Goal: Task Accomplishment & Management: Use online tool/utility

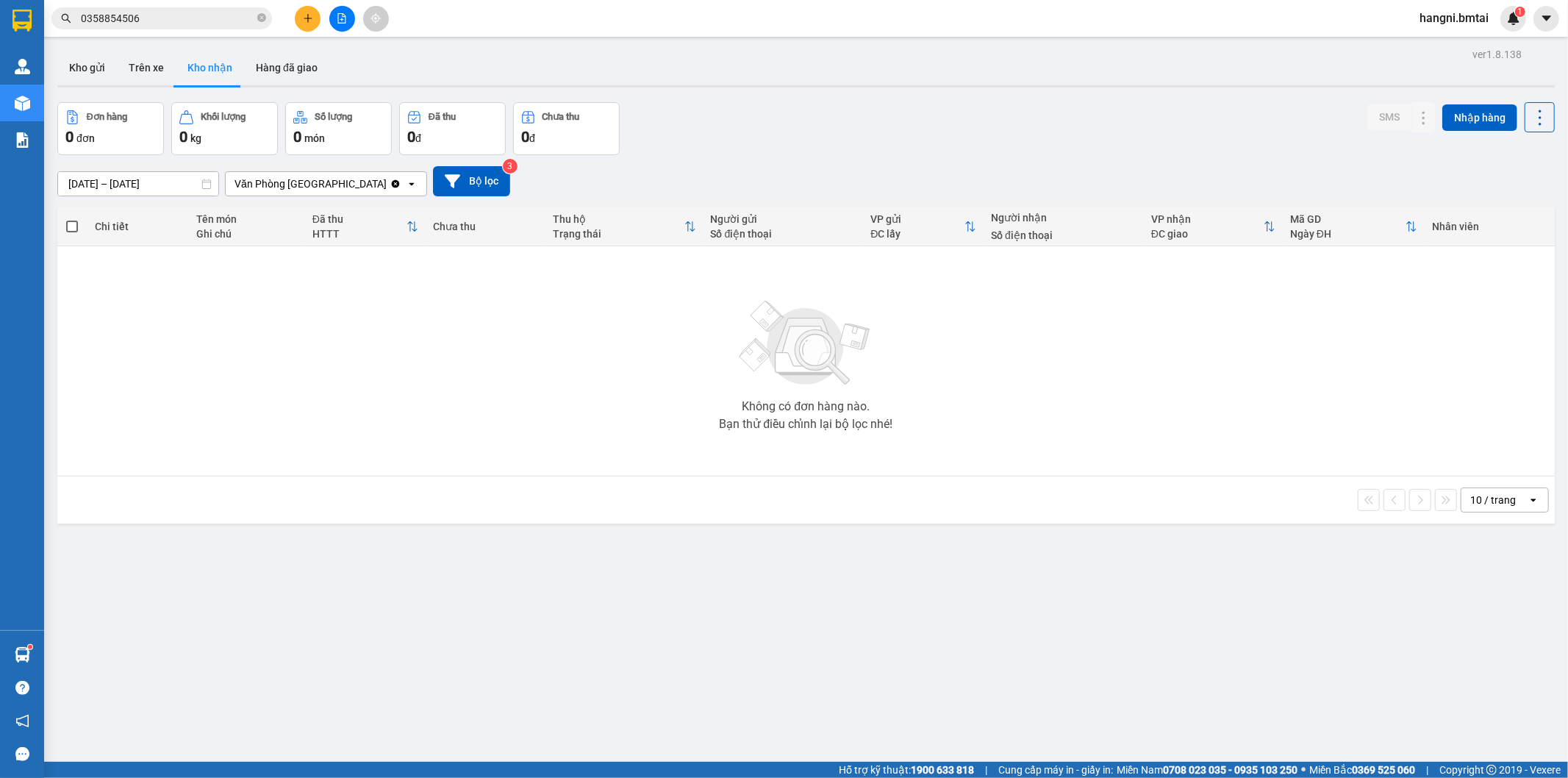
click at [174, 26] on span "0358854506" at bounding box center [162, 18] width 221 height 22
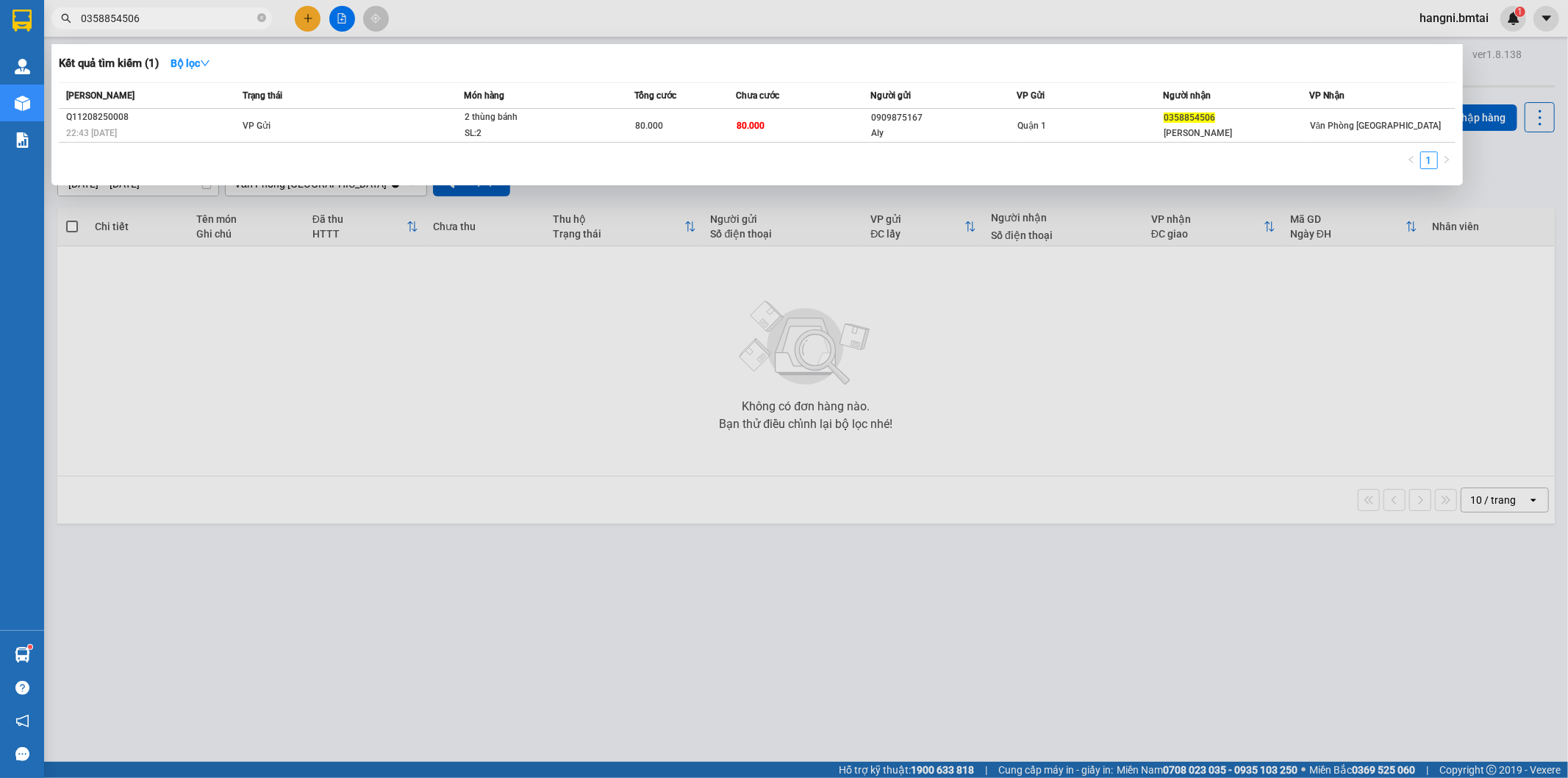
click at [177, 21] on input "0358854506" at bounding box center [168, 18] width 174 height 16
click at [682, 143] on div "[PERSON_NAME] thái Món hàng Tổng cước Chưa cước Người gửi VP Gửi Người nhận VP …" at bounding box center [757, 130] width 1396 height 96
click at [694, 134] on td "80.000" at bounding box center [685, 126] width 102 height 34
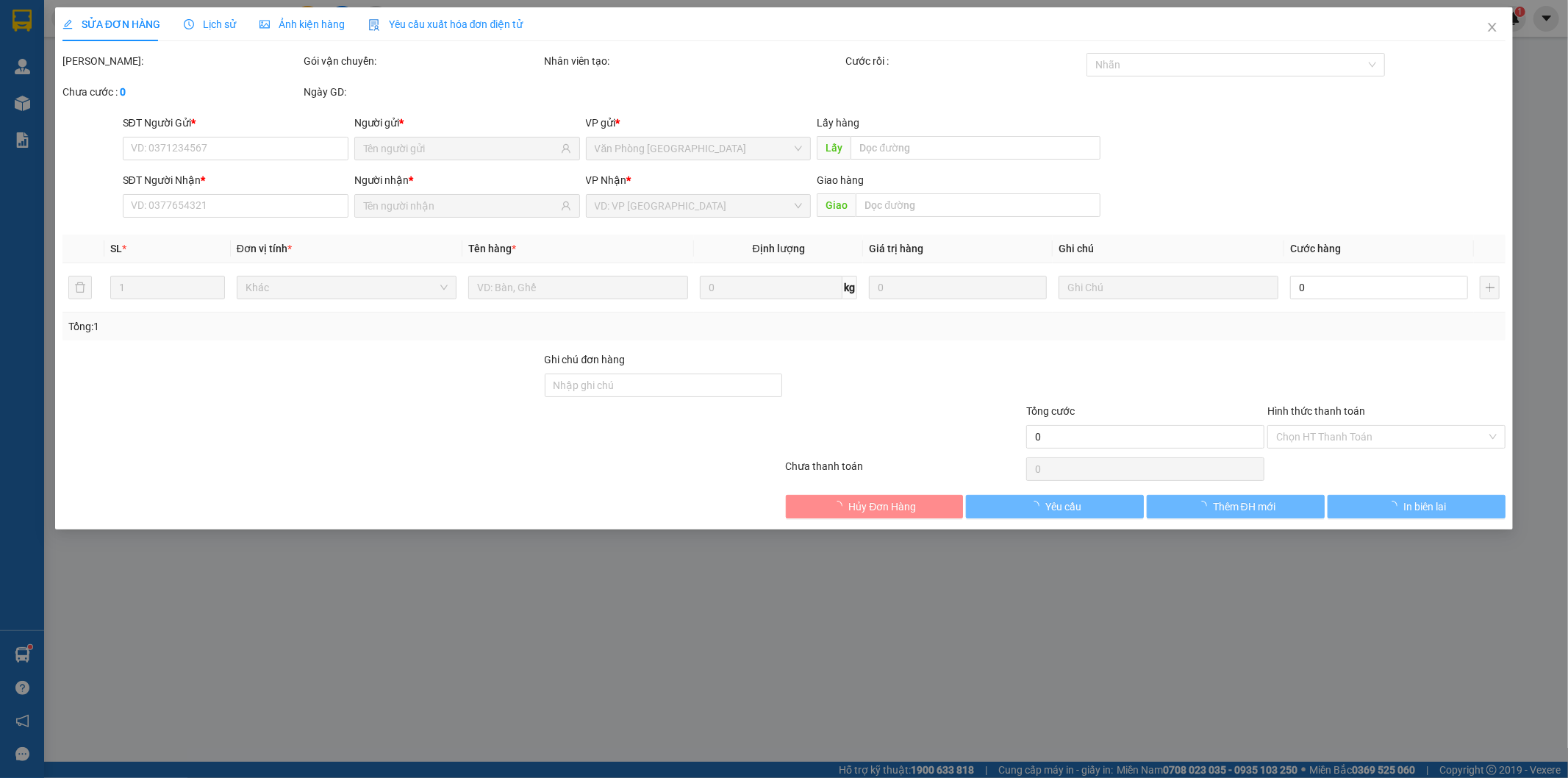
click at [611, 576] on div "SỬA ĐƠN HÀNG Lịch sử Ảnh kiện hàng Yêu cầu xuất hóa đơn điện tử Total Paid Fee …" at bounding box center [784, 389] width 1568 height 778
type input "0909875167"
type input "Aly"
type input "0358854506"
type input "[PERSON_NAME]"
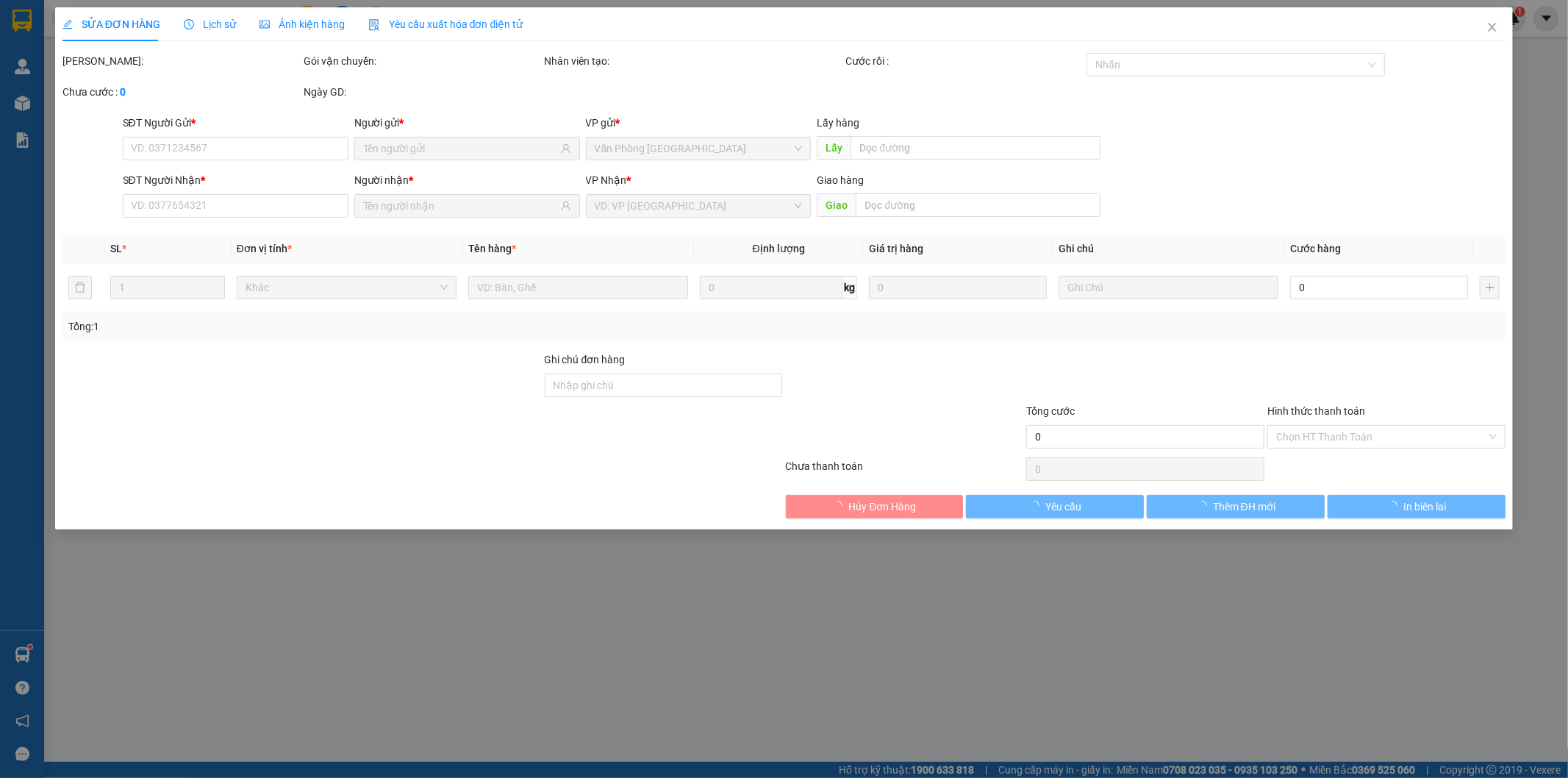
type input "80.000"
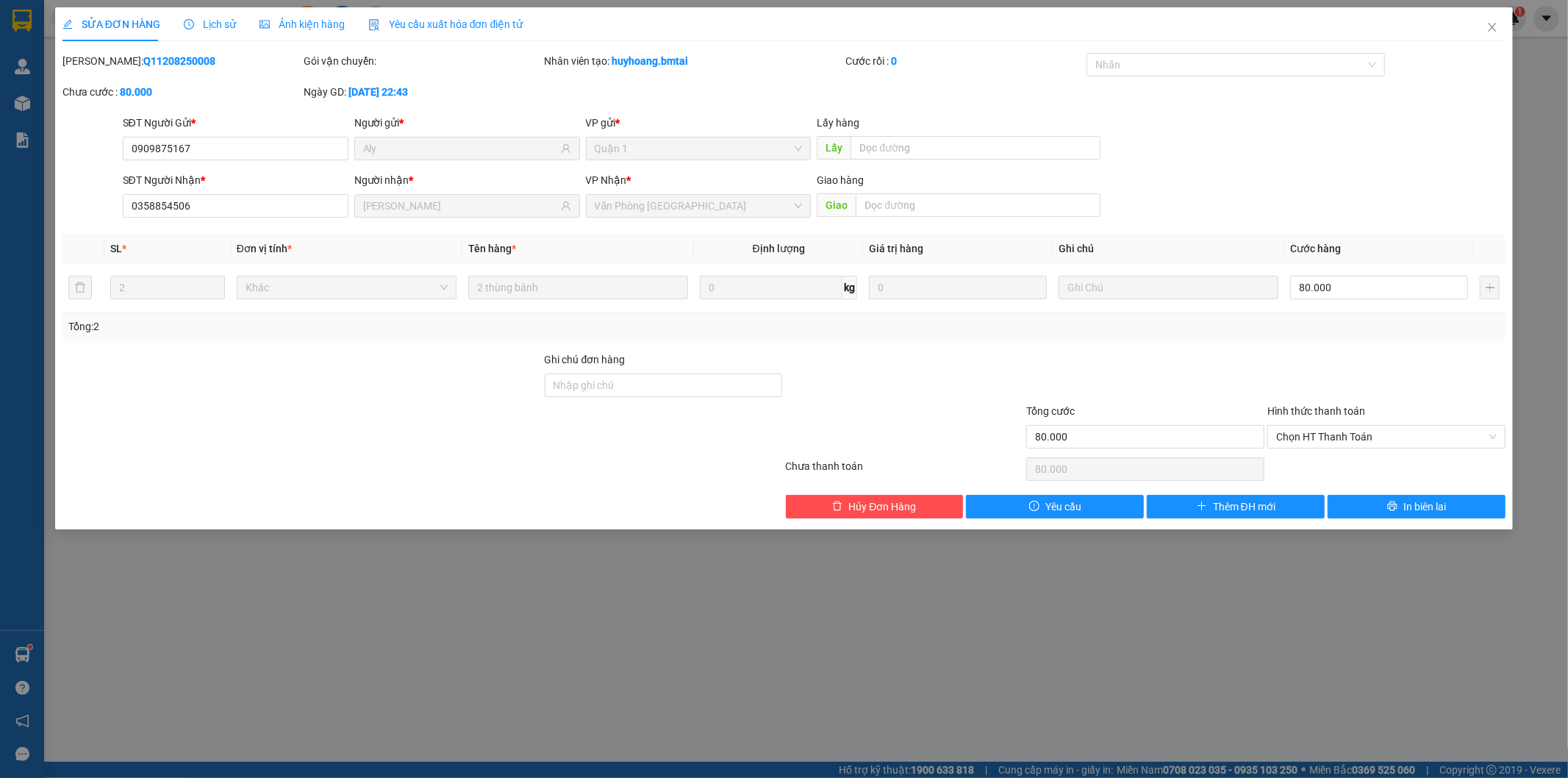
click at [775, 644] on div "SỬA ĐƠN HÀNG Lịch sử Ảnh kiện hàng Yêu cầu xuất hóa đơn điện tử Total Paid Fee …" at bounding box center [784, 389] width 1568 height 778
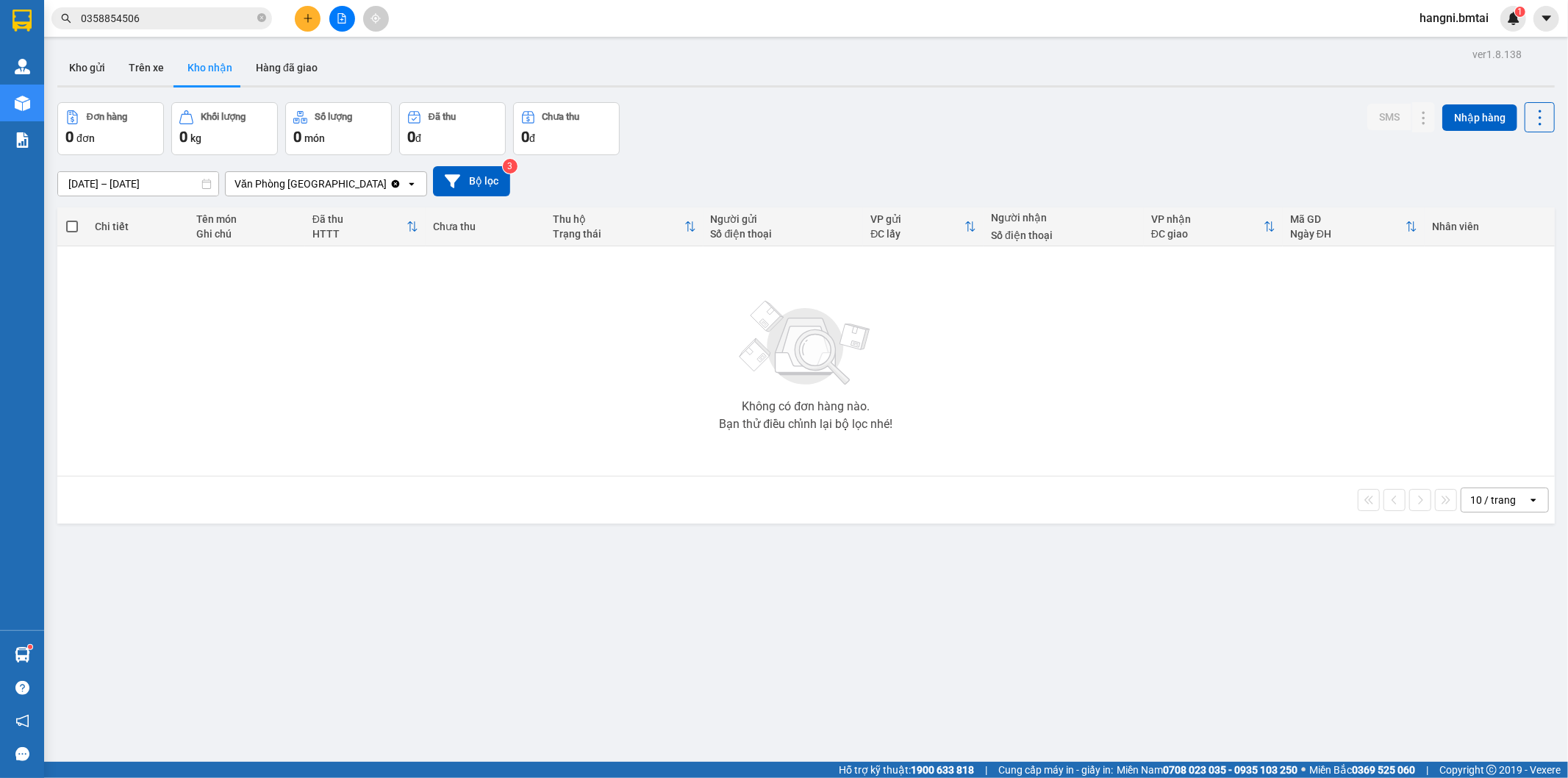
click at [158, 16] on input "0358854506" at bounding box center [168, 18] width 174 height 16
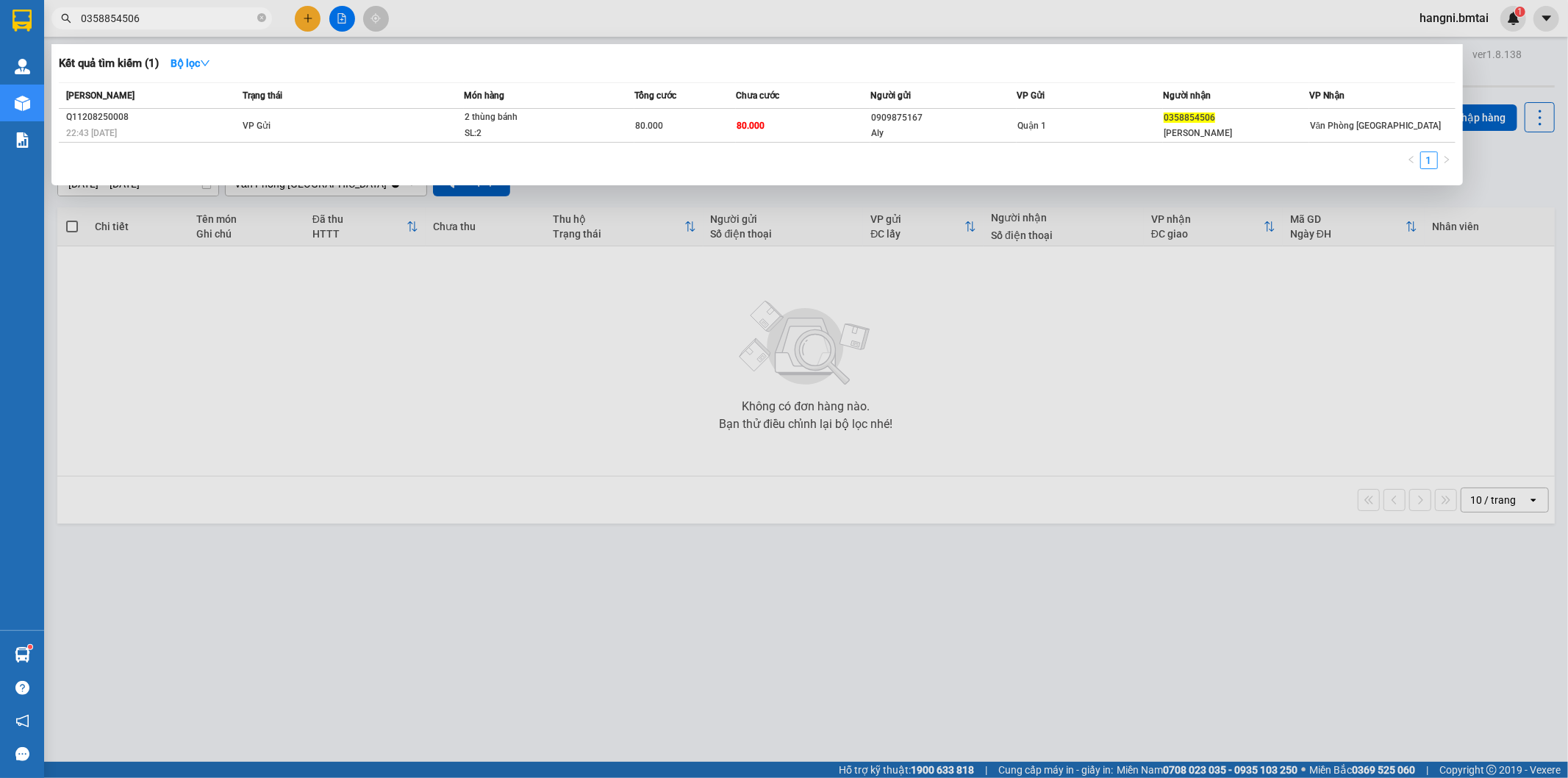
click at [1385, 407] on div at bounding box center [784, 389] width 1568 height 778
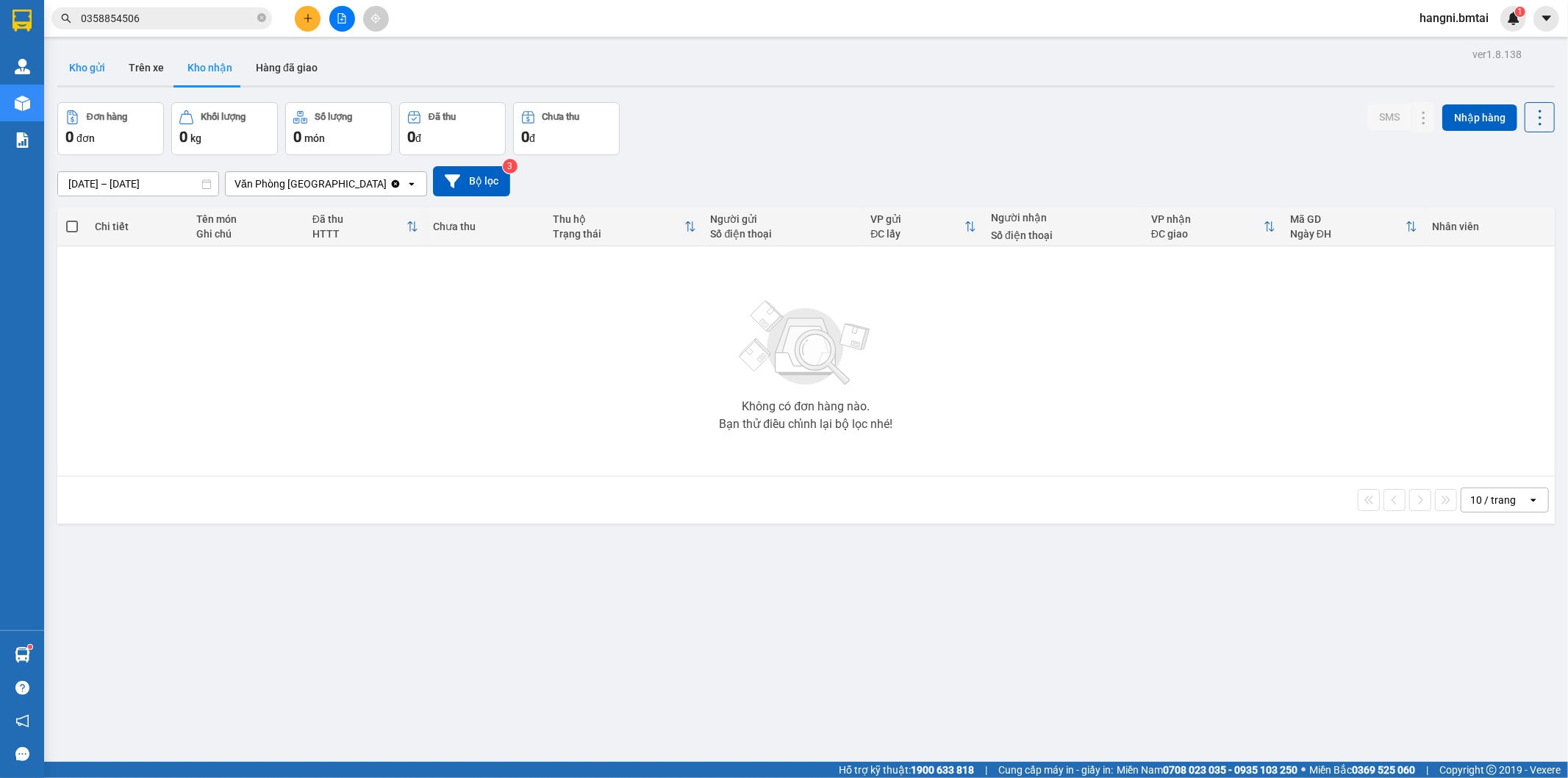
click at [82, 60] on button "Kho gửi" at bounding box center [87, 68] width 60 height 35
click at [159, 54] on button "Trên xe" at bounding box center [146, 68] width 59 height 35
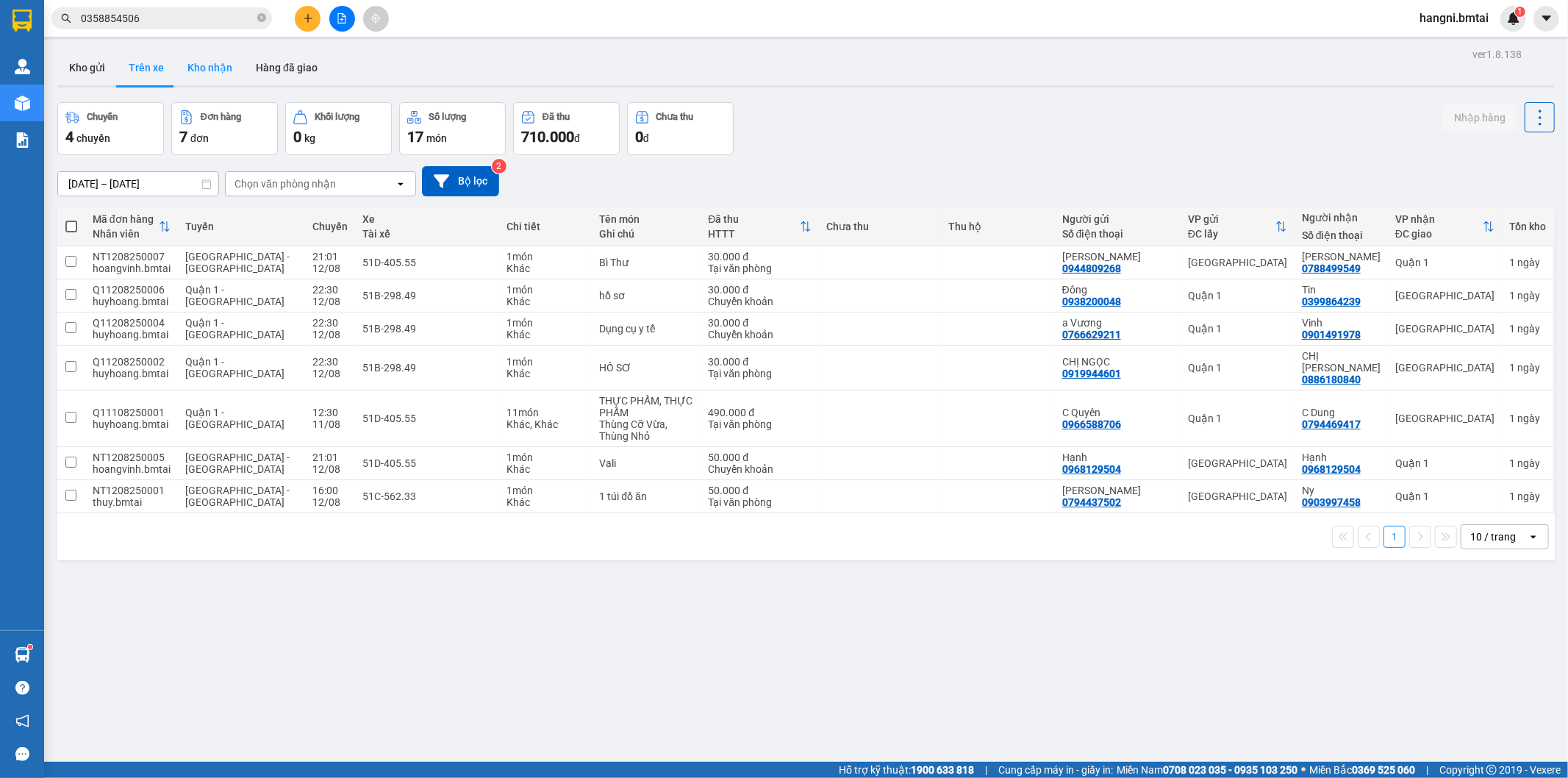
click at [205, 64] on button "Kho nhận" at bounding box center [210, 68] width 68 height 35
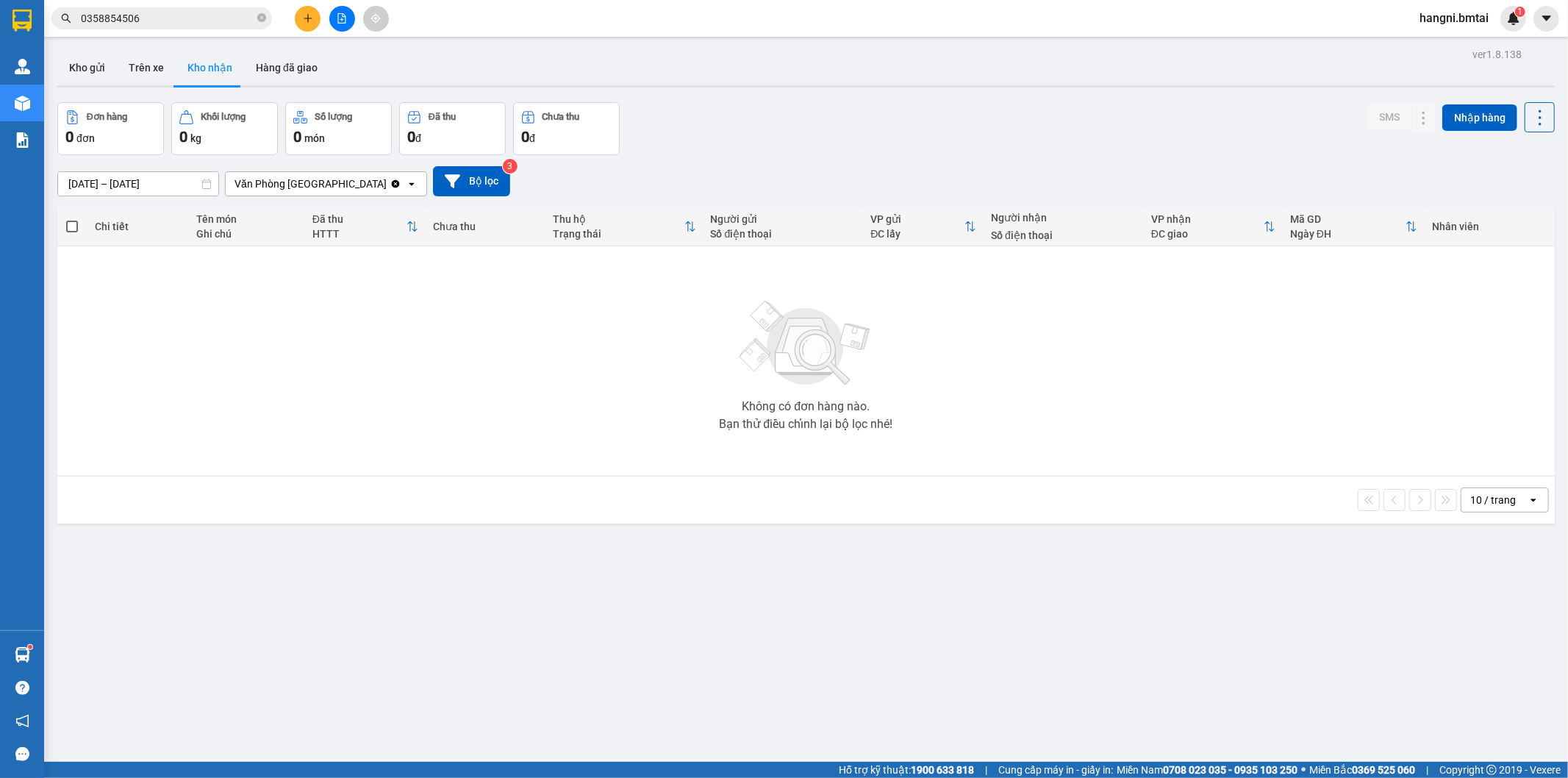
click at [288, 90] on div "ver 1.8.138 Kho gửi Trên xe Kho nhận Hàng đã giao Đơn hàng 0 đơn Khối lượng 0 k…" at bounding box center [806, 433] width 1509 height 778
click at [283, 57] on button "Hàng đã giao" at bounding box center [287, 68] width 85 height 35
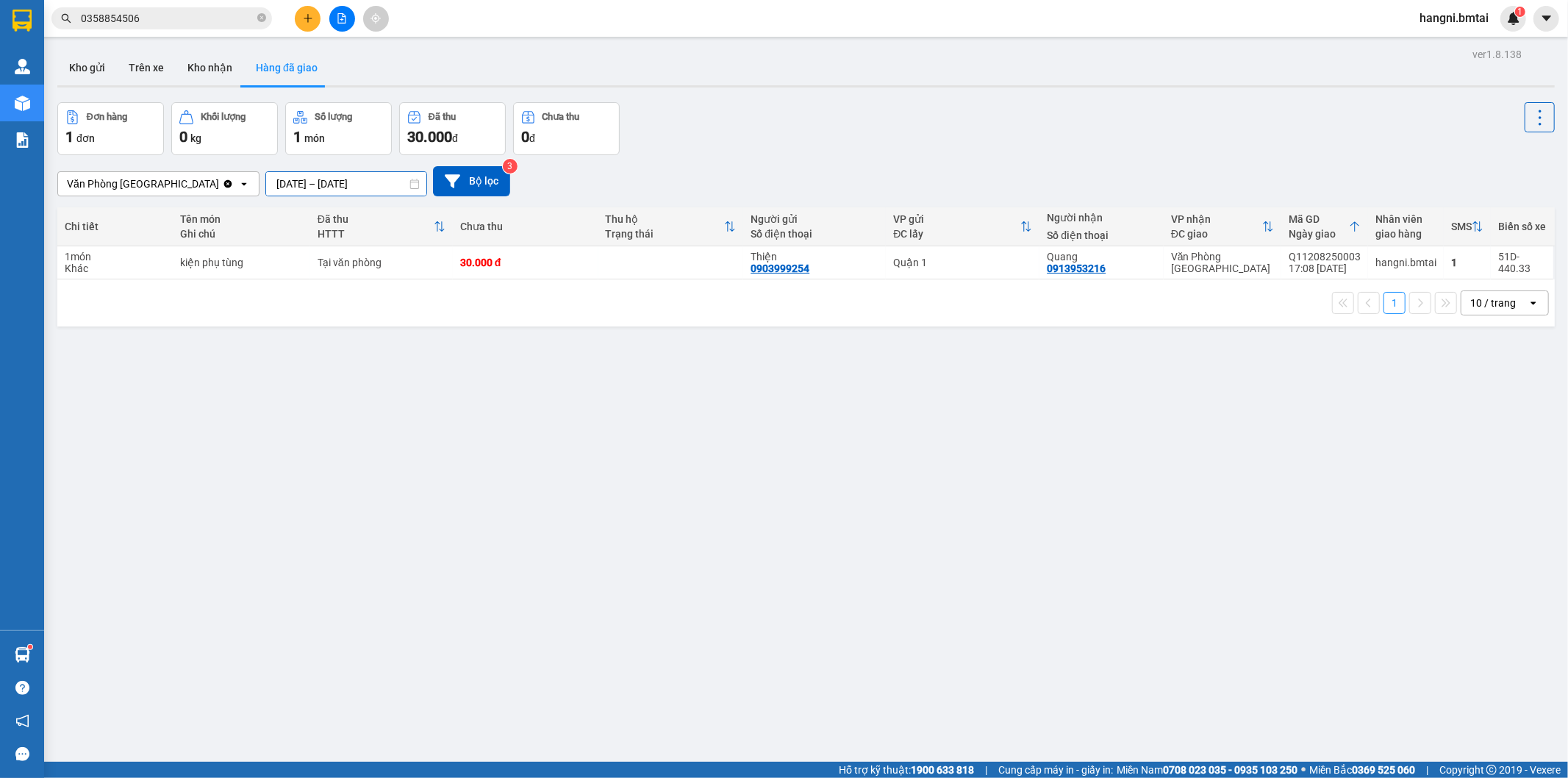
click at [325, 181] on input "[DATE] – [DATE]" at bounding box center [347, 184] width 160 height 24
click at [414, 605] on div "ver 1.8.138 Kho gửi Trên xe Kho nhận Hàng đã giao Đơn hàng 1 đơn Khối lượng 0 k…" at bounding box center [806, 433] width 1509 height 778
click at [187, 20] on input "0358854506" at bounding box center [168, 18] width 174 height 16
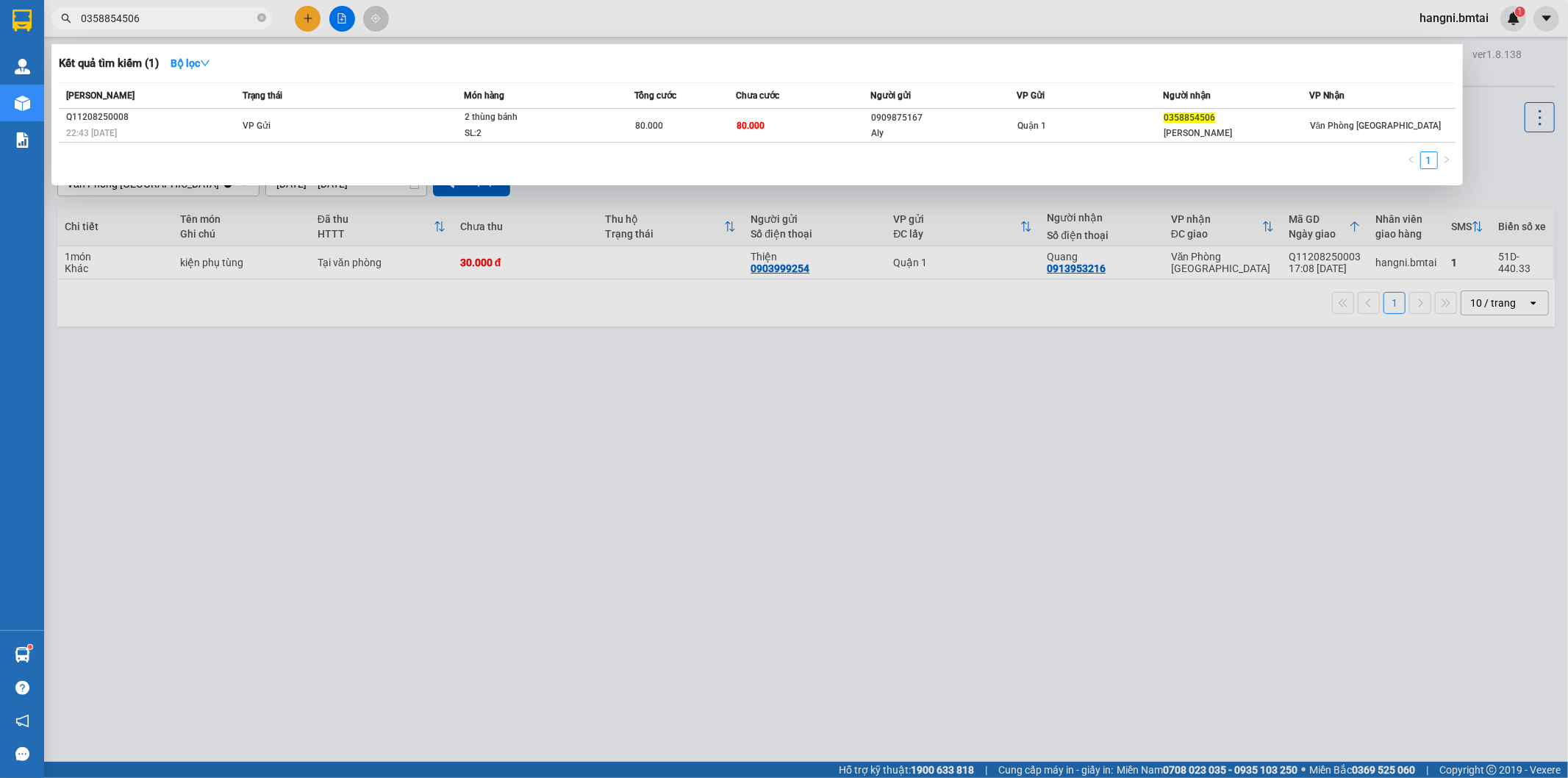
click at [487, 394] on div at bounding box center [784, 389] width 1568 height 778
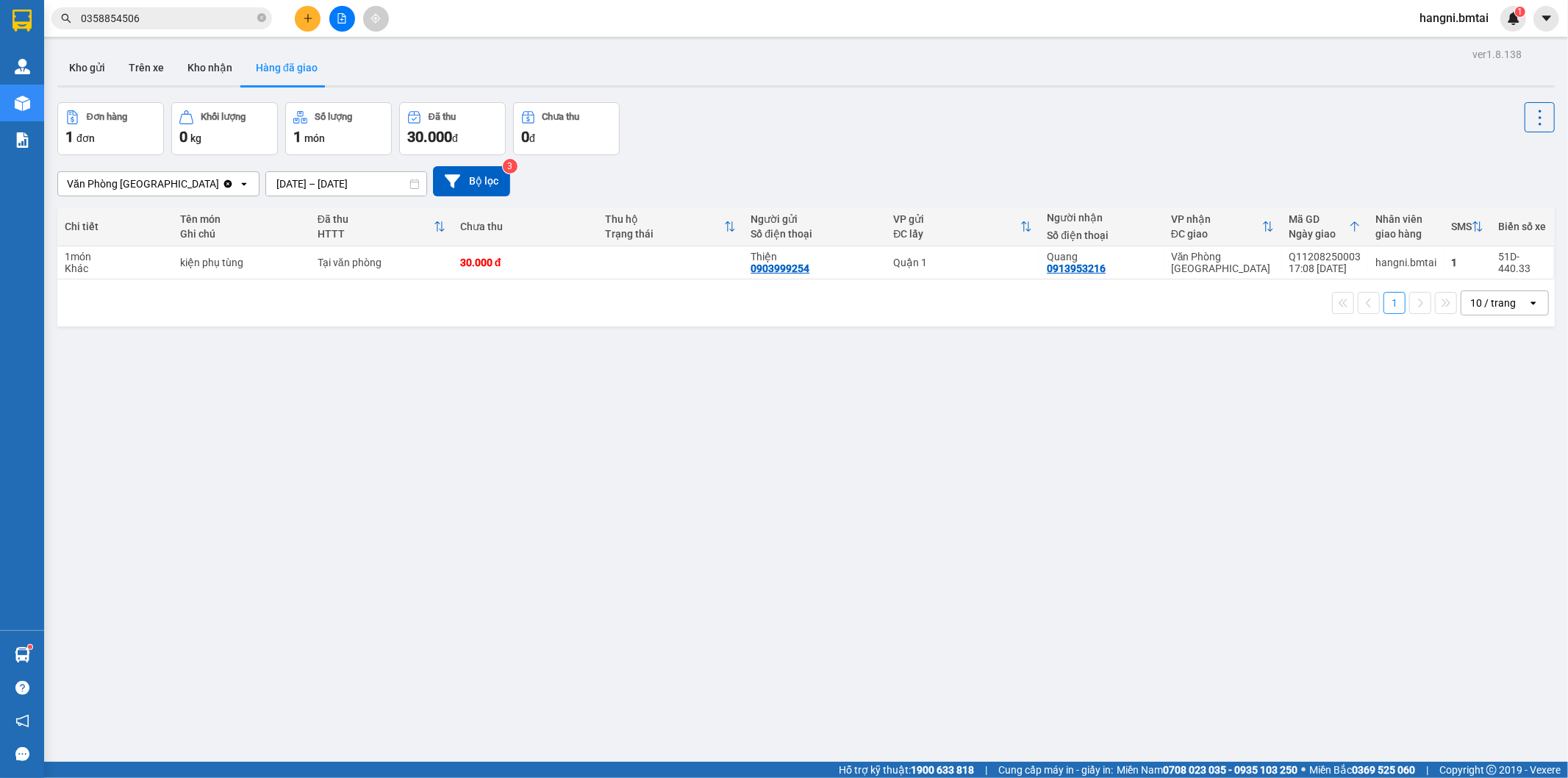
click at [166, 19] on input "0358854506" at bounding box center [168, 18] width 174 height 16
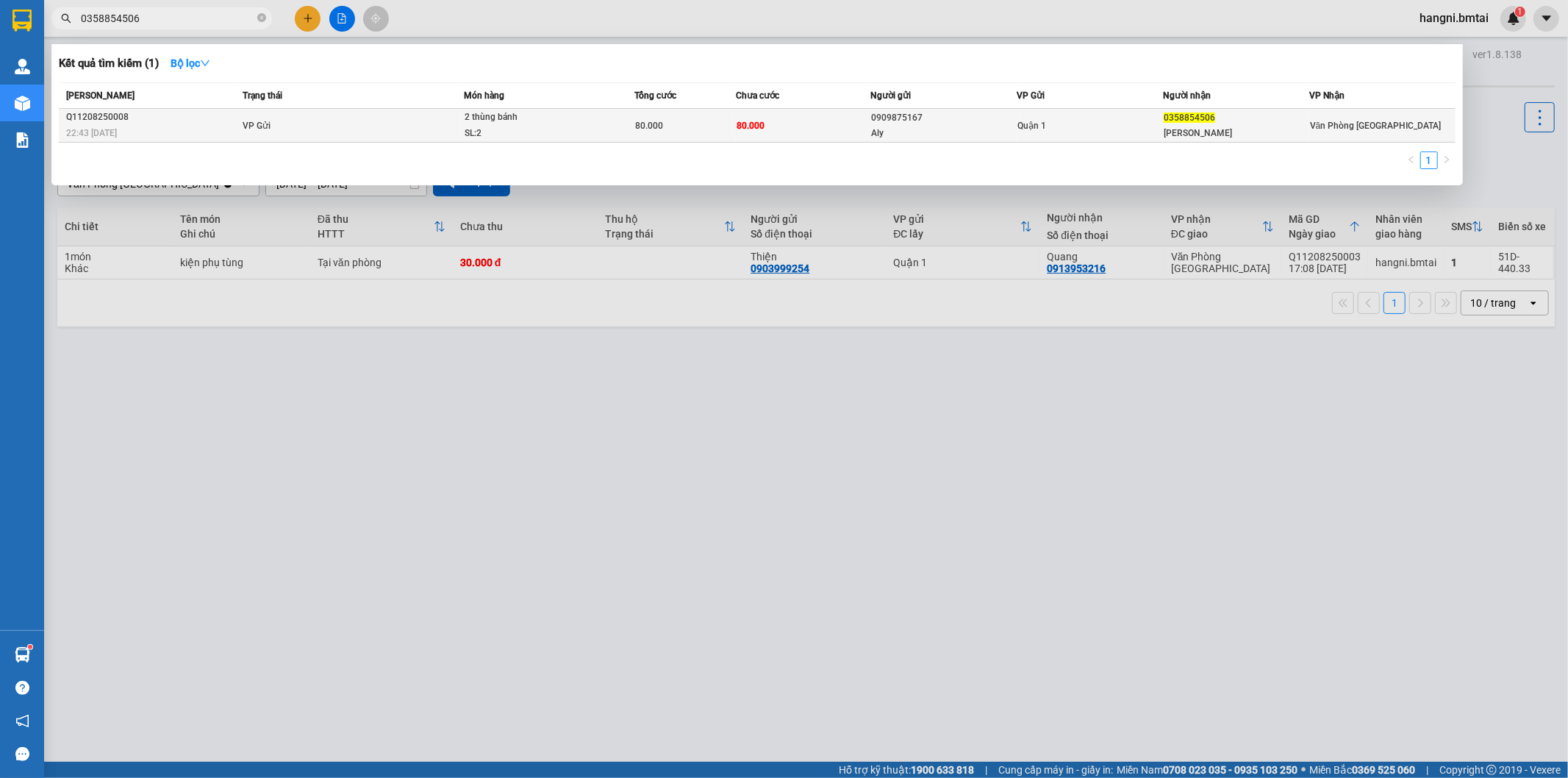
click at [209, 129] on div "22:43 [DATE]" at bounding box center [152, 133] width 172 height 16
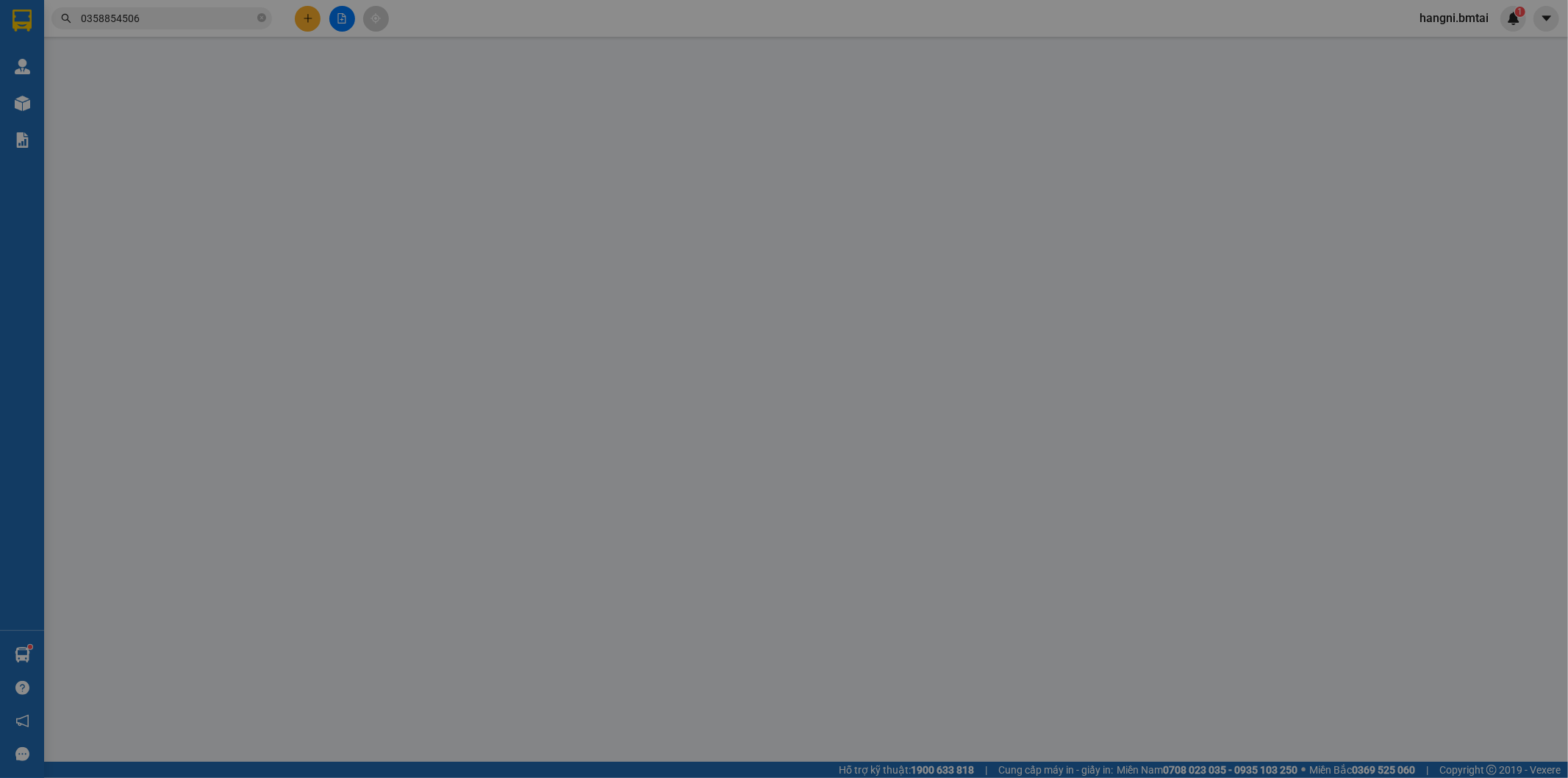
type input "0909875167"
type input "Aly"
type input "0358854506"
type input "[PERSON_NAME]"
type input "80.000"
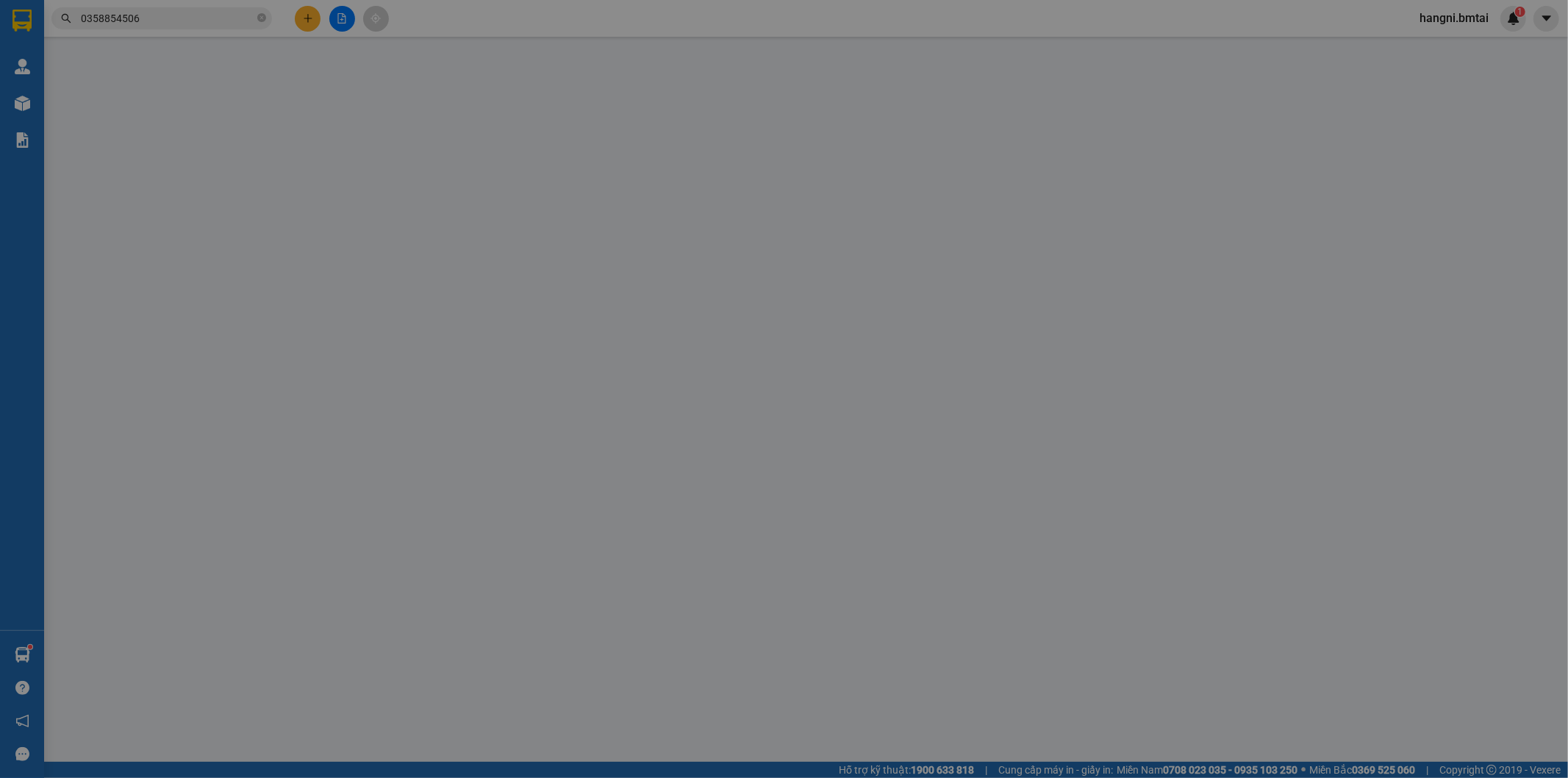
type input "80.000"
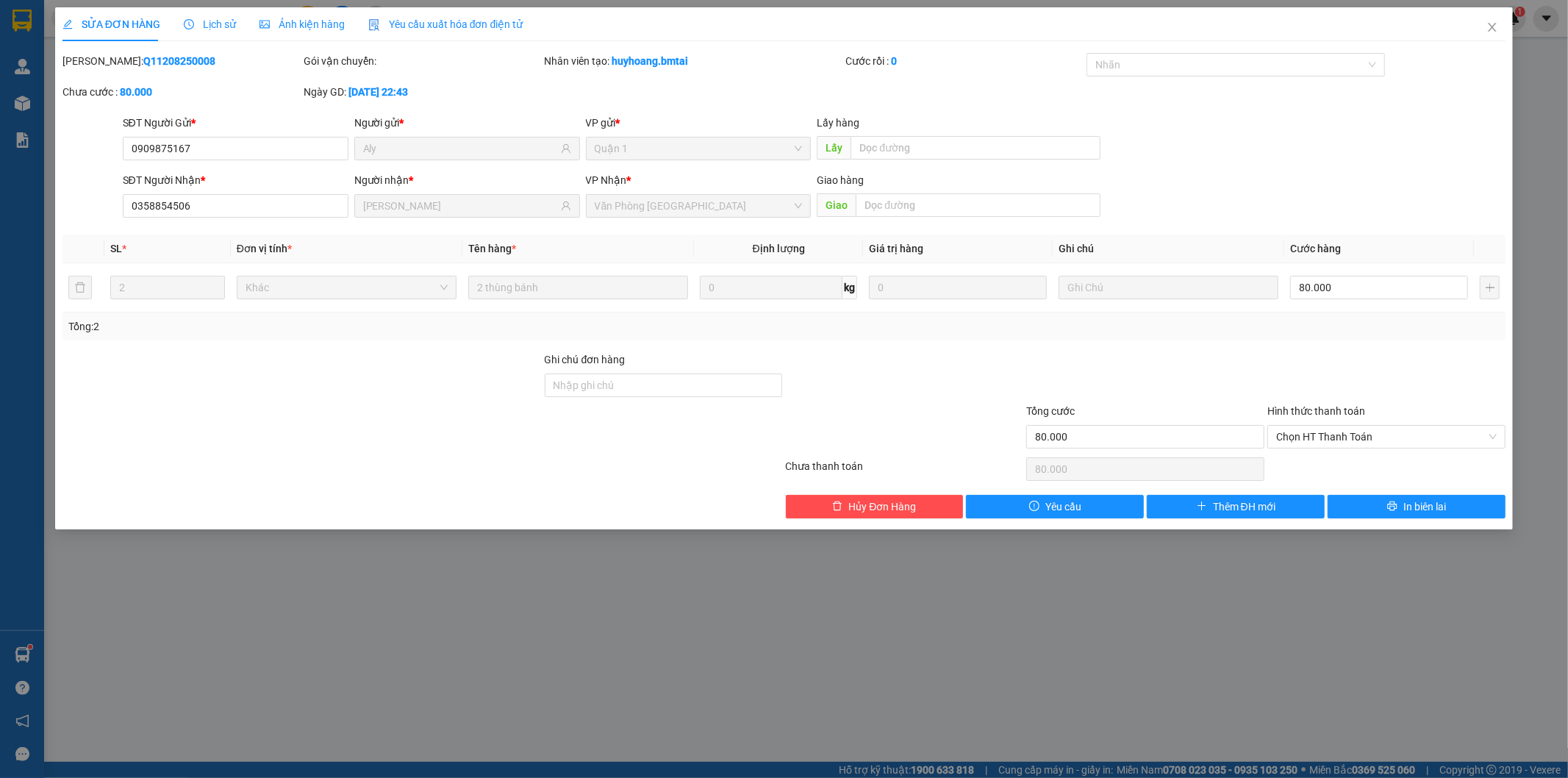
click at [1328, 653] on div "SỬA ĐƠN HÀNG Lịch sử Ảnh kiện hàng Yêu cầu xuất hóa đơn điện tử Total Paid Fee …" at bounding box center [784, 389] width 1568 height 778
click at [1493, 19] on span "Close" at bounding box center [1492, 28] width 41 height 41
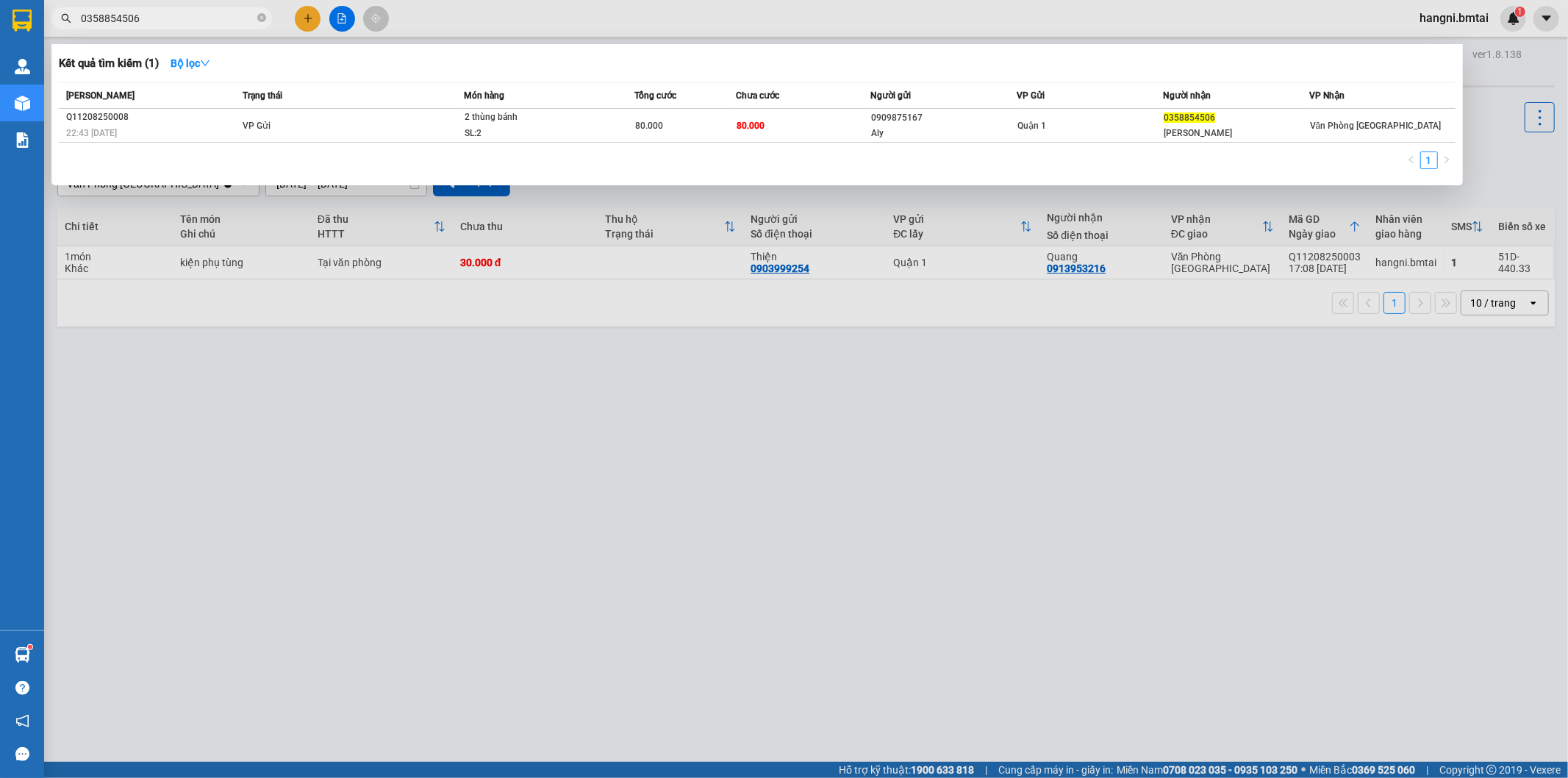
drag, startPoint x: 156, startPoint y: 11, endPoint x: 69, endPoint y: 24, distance: 88.0
click at [69, 24] on span "0358854506" at bounding box center [162, 18] width 221 height 22
click at [270, 391] on div at bounding box center [784, 389] width 1568 height 778
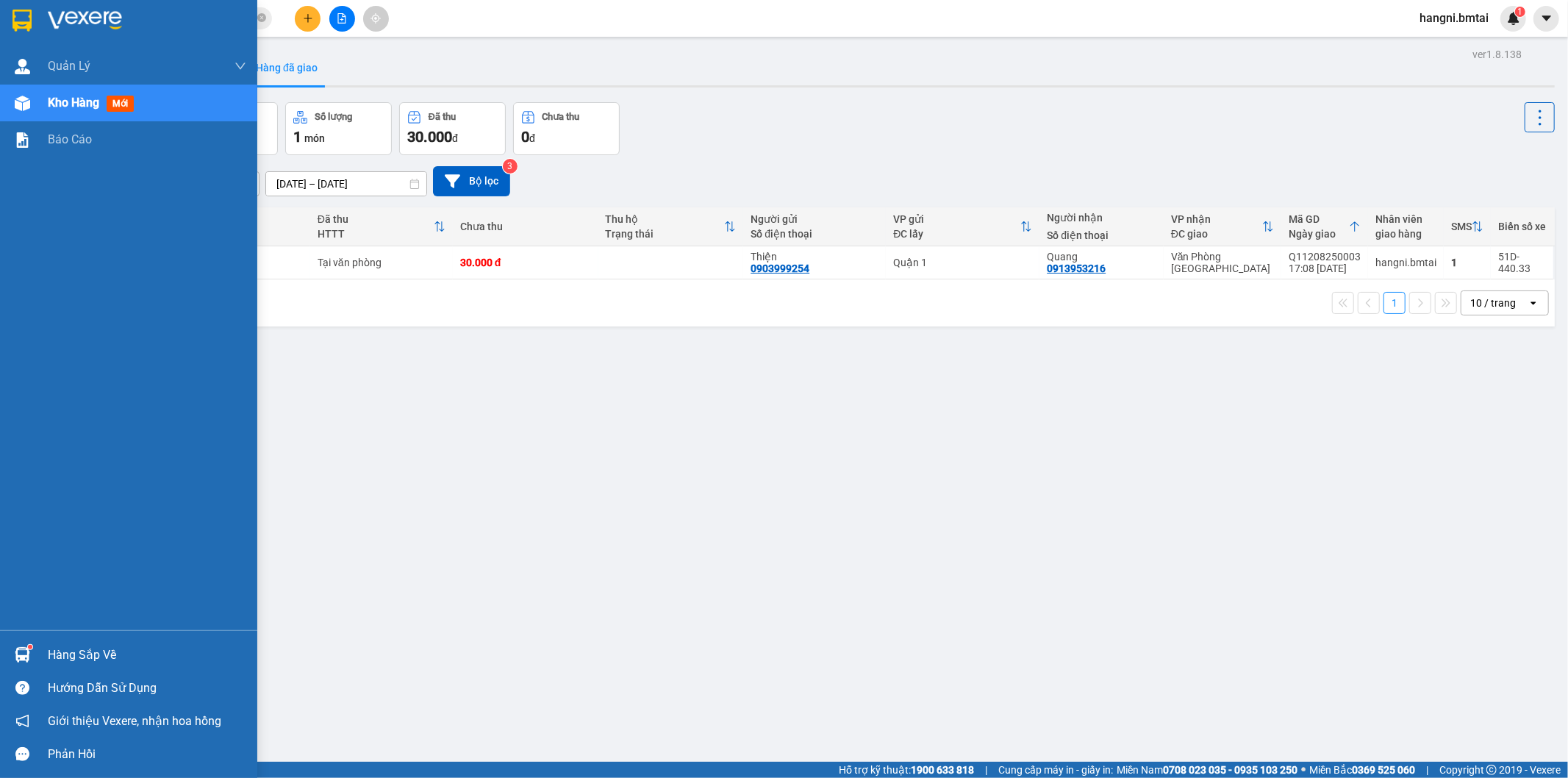
click at [67, 648] on div "Hàng sắp về" at bounding box center [147, 655] width 199 height 22
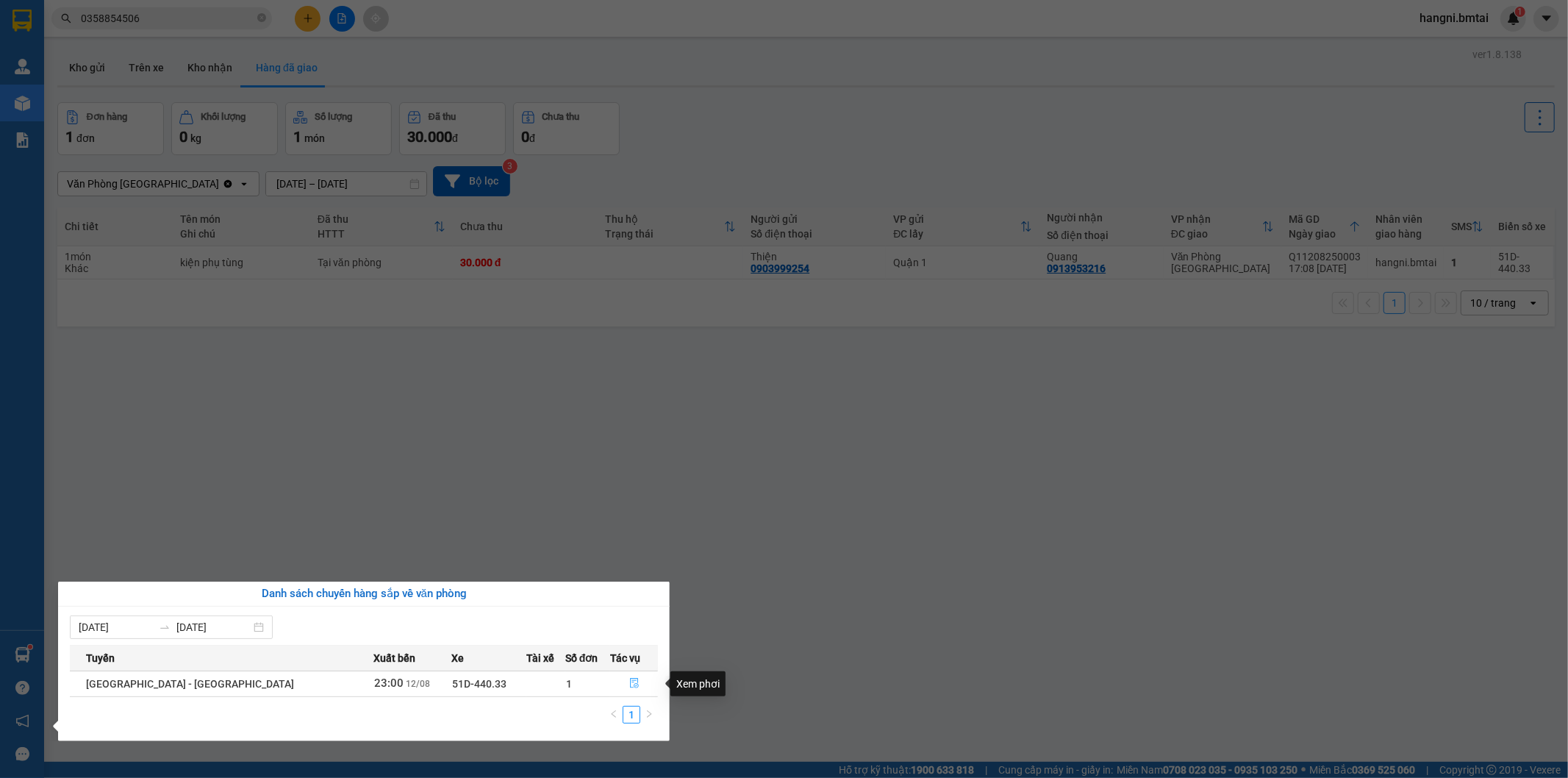
click at [629, 685] on icon "file-done" at bounding box center [635, 683] width 10 height 10
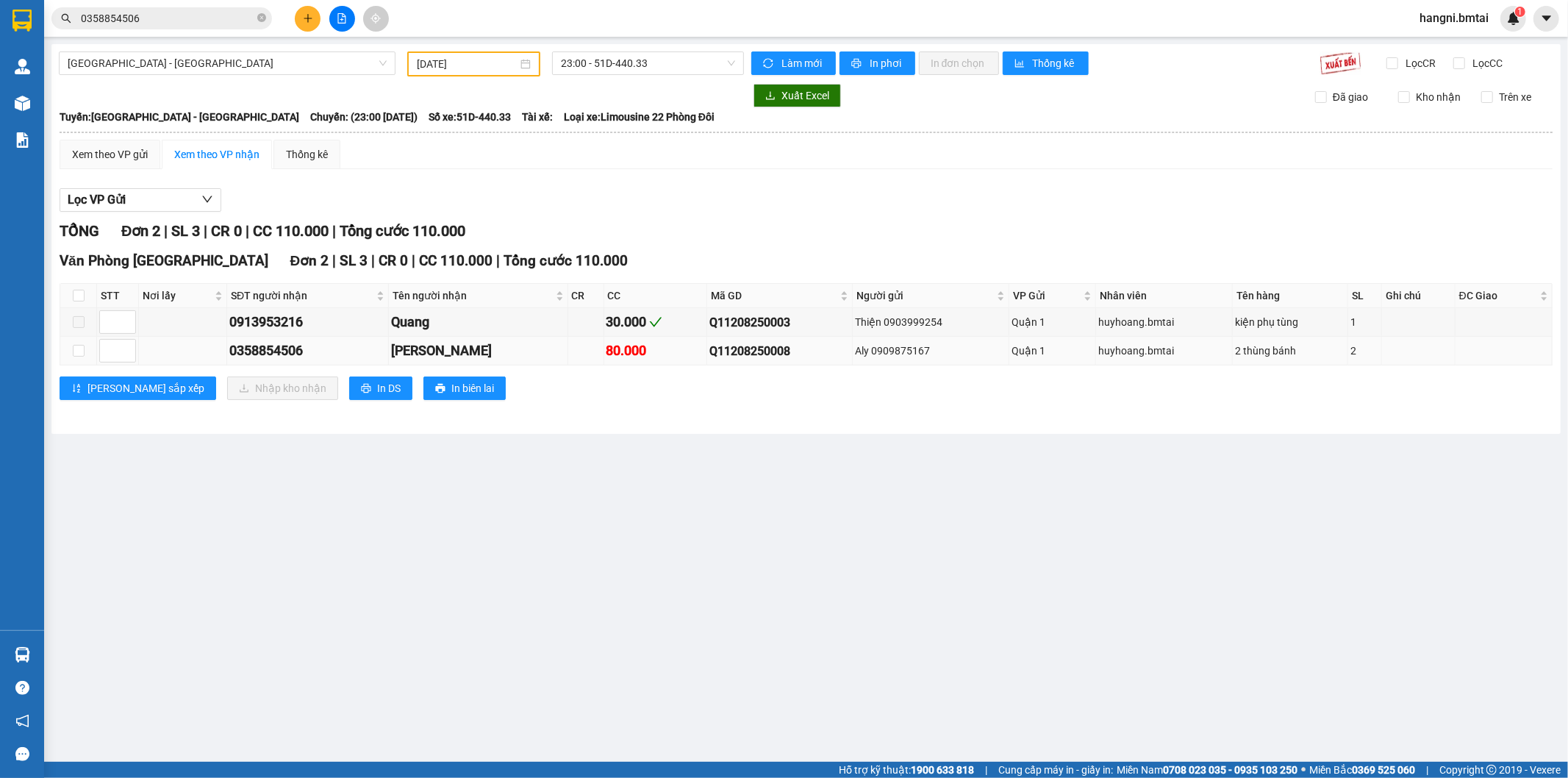
click at [88, 353] on td at bounding box center [79, 350] width 37 height 29
click at [78, 353] on input "checkbox" at bounding box center [79, 350] width 12 height 12
checkbox input "true"
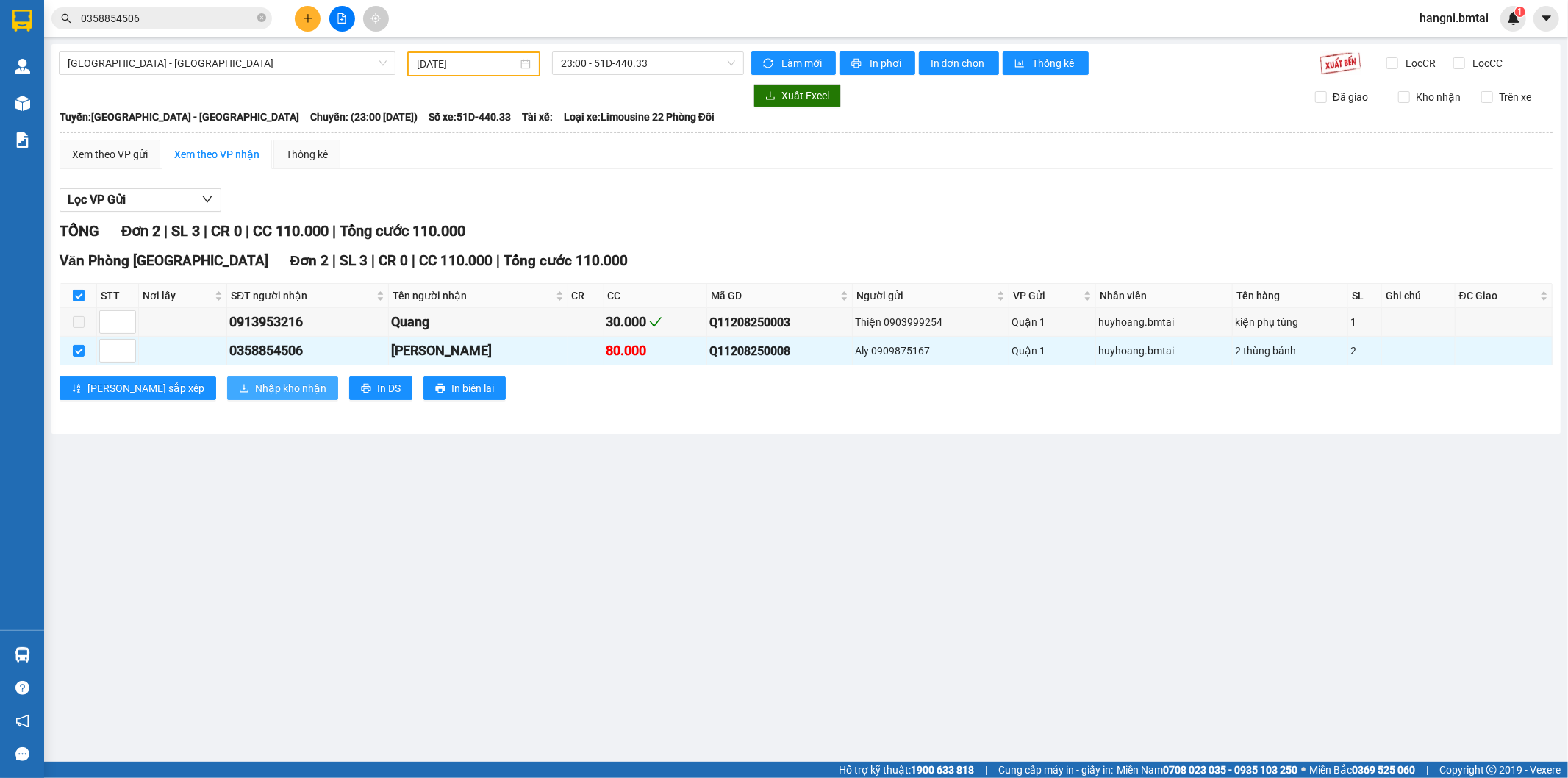
click at [255, 388] on span "Nhập kho nhận" at bounding box center [291, 388] width 71 height 16
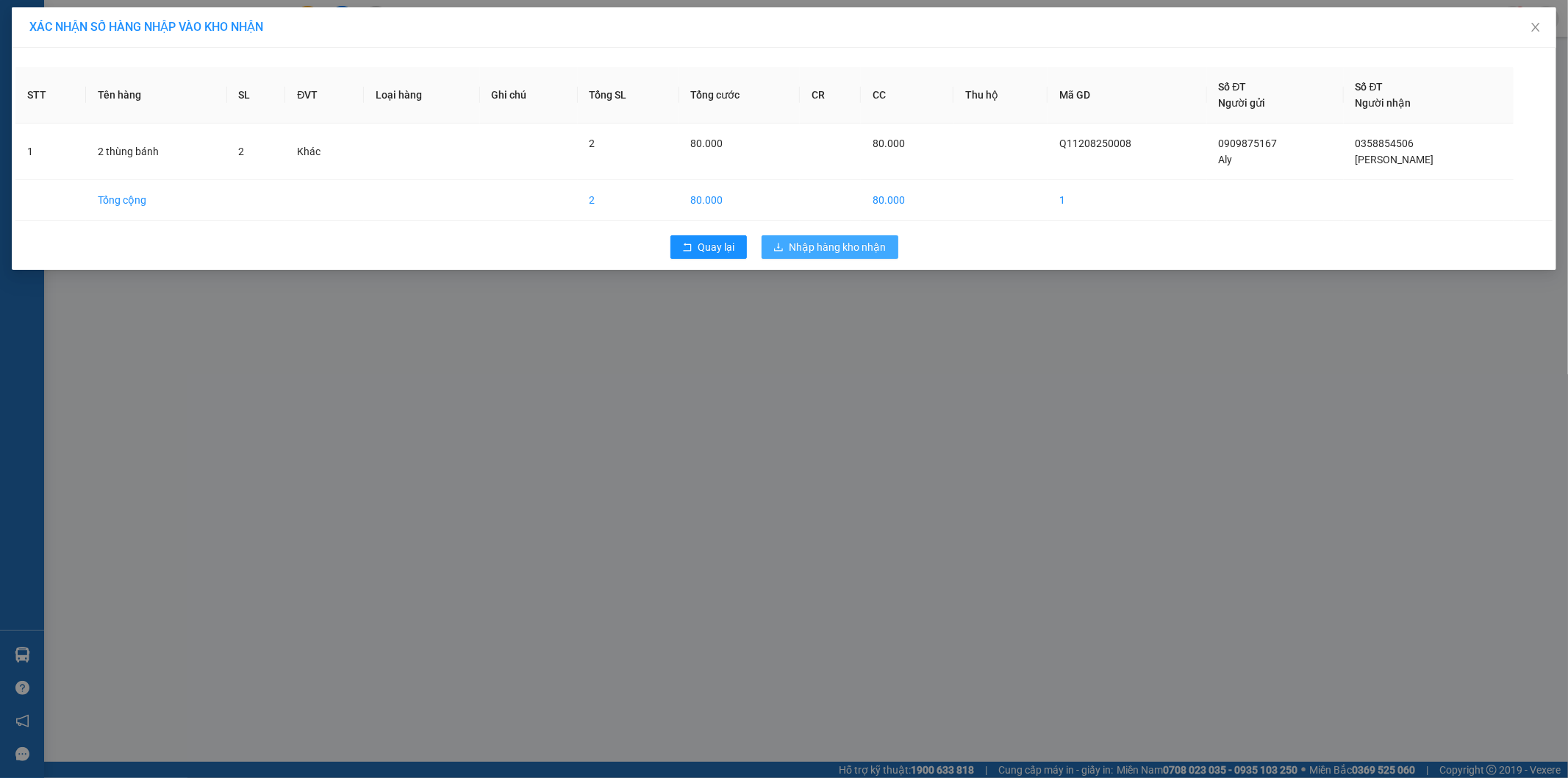
click at [842, 252] on span "Nhập hàng kho nhận" at bounding box center [838, 247] width 97 height 16
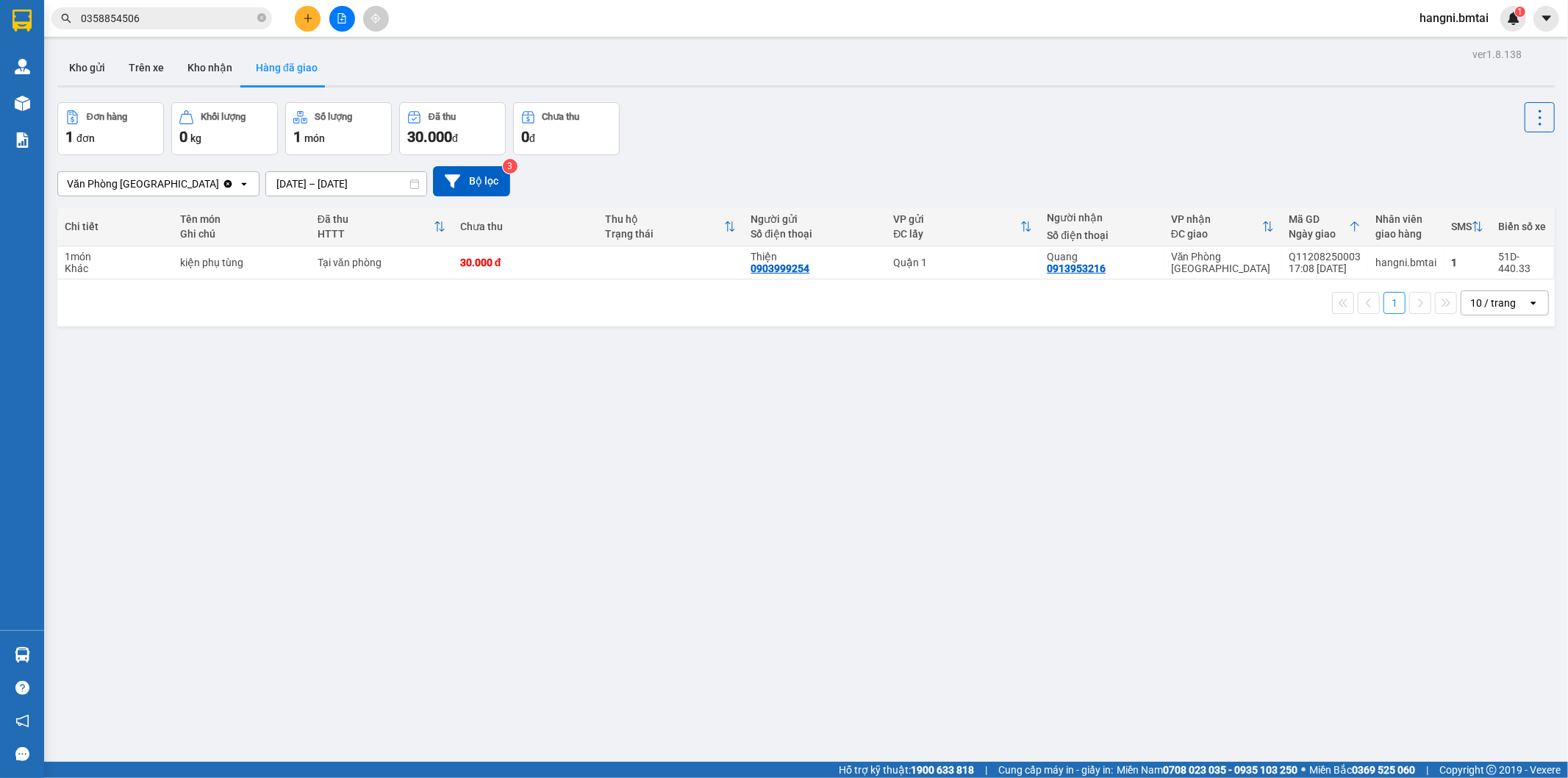
click at [284, 74] on button "Hàng đã giao" at bounding box center [287, 68] width 85 height 35
click at [208, 75] on button "Kho nhận" at bounding box center [210, 68] width 68 height 35
